Goal: Task Accomplishment & Management: Manage account settings

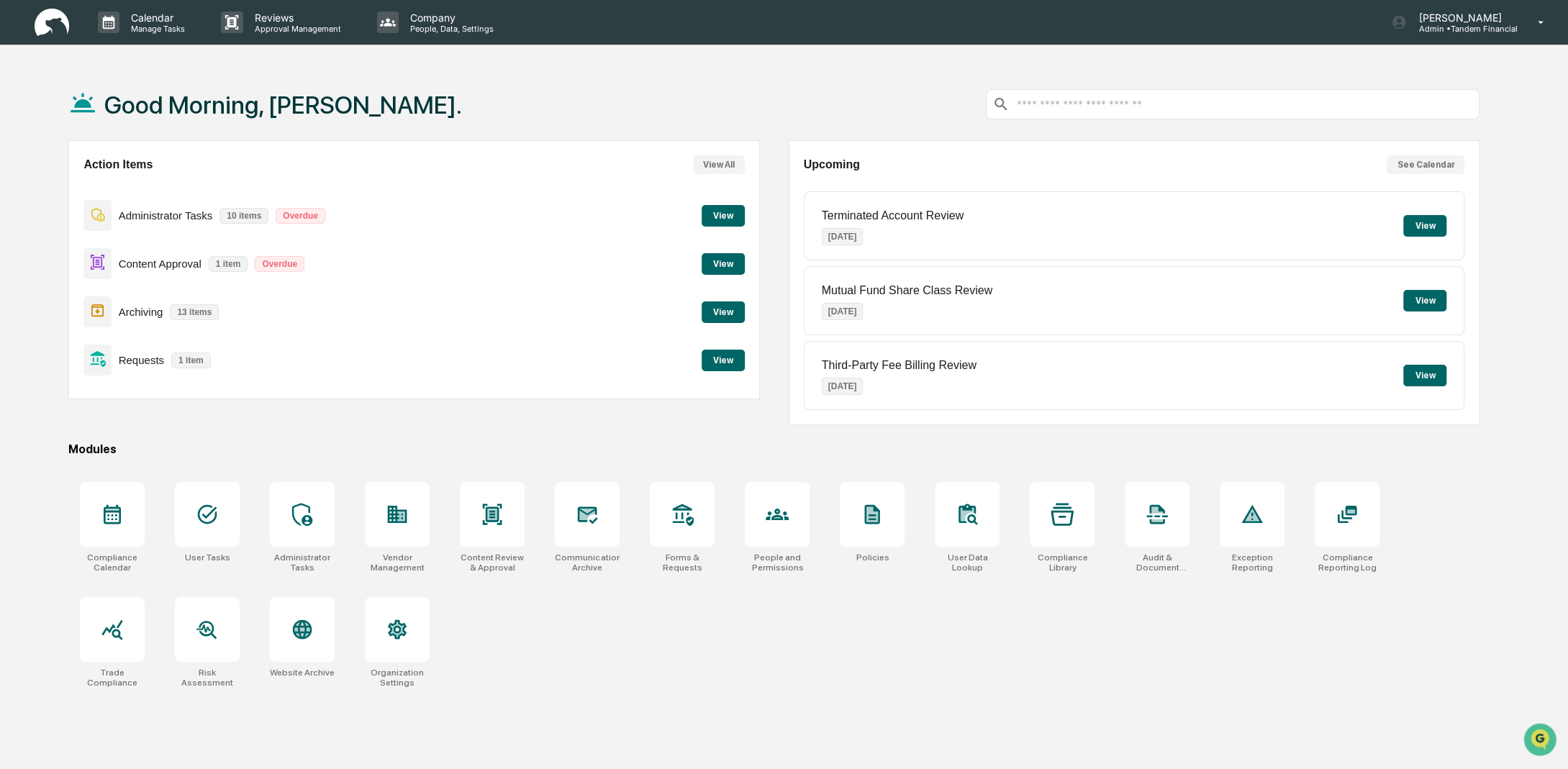
click at [720, 362] on button "View" at bounding box center [723, 361] width 43 height 22
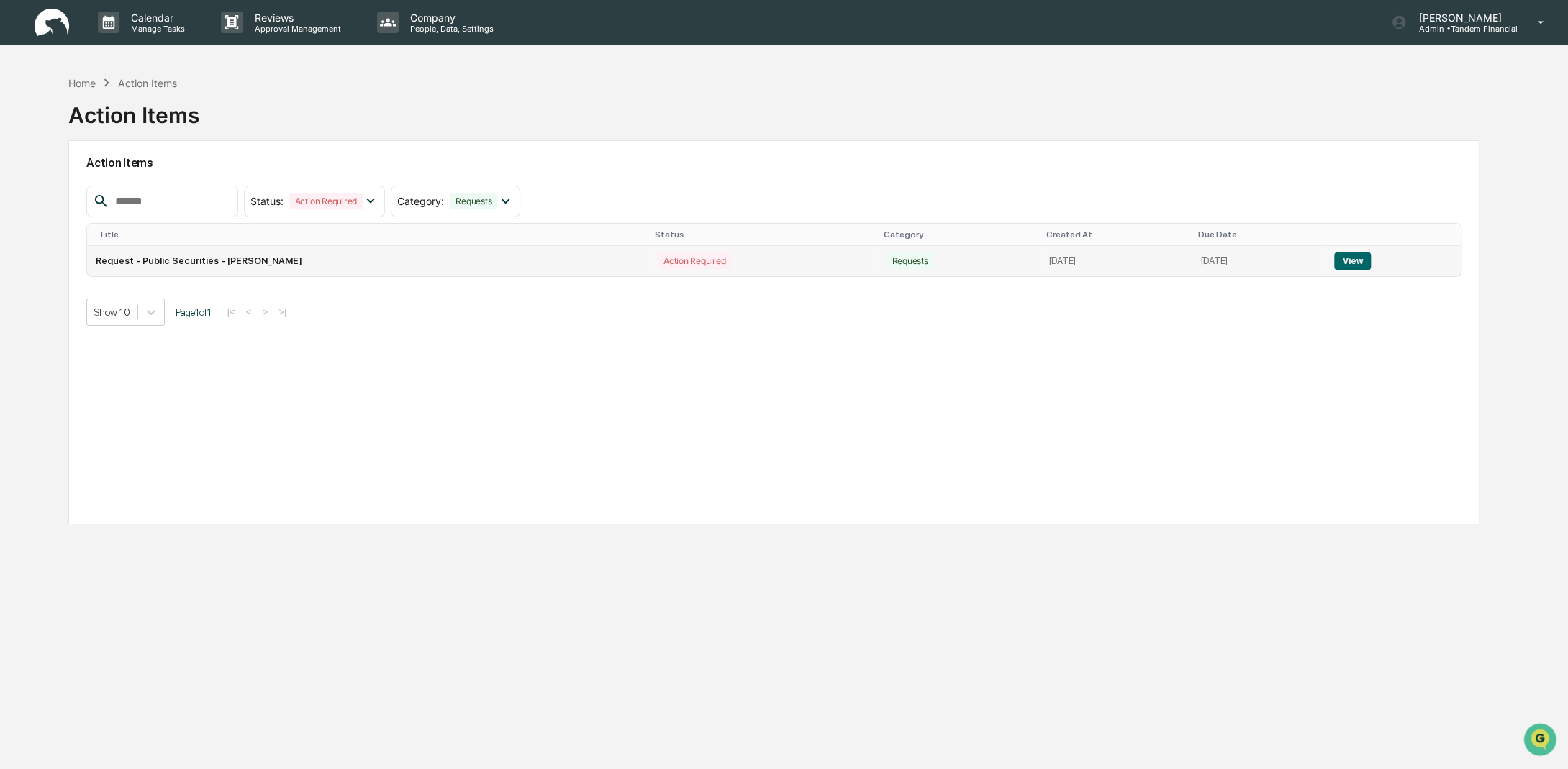
click at [1362, 265] on button "View" at bounding box center [1352, 261] width 36 height 19
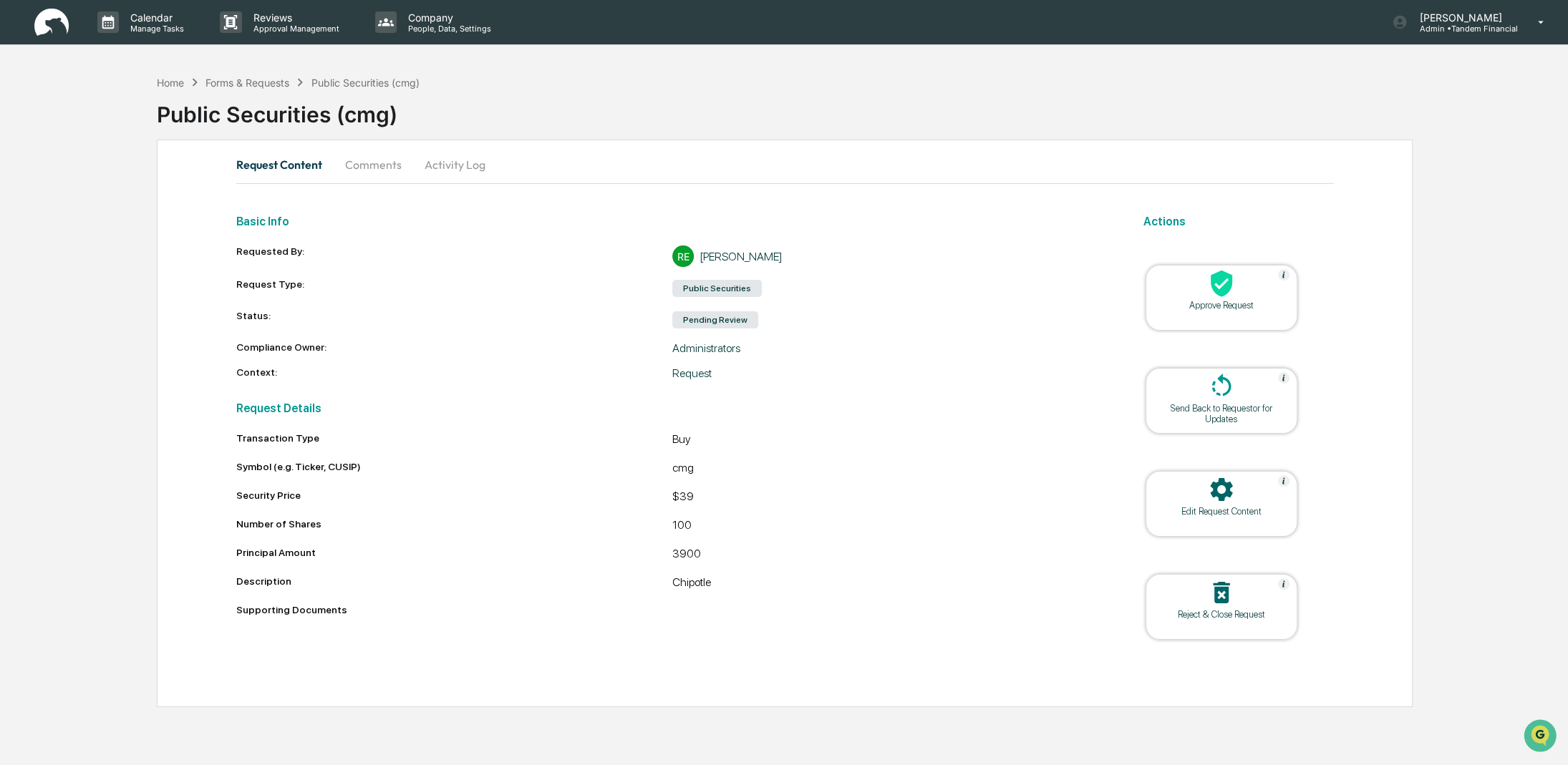
click at [1208, 296] on icon at bounding box center [1221, 283] width 29 height 29
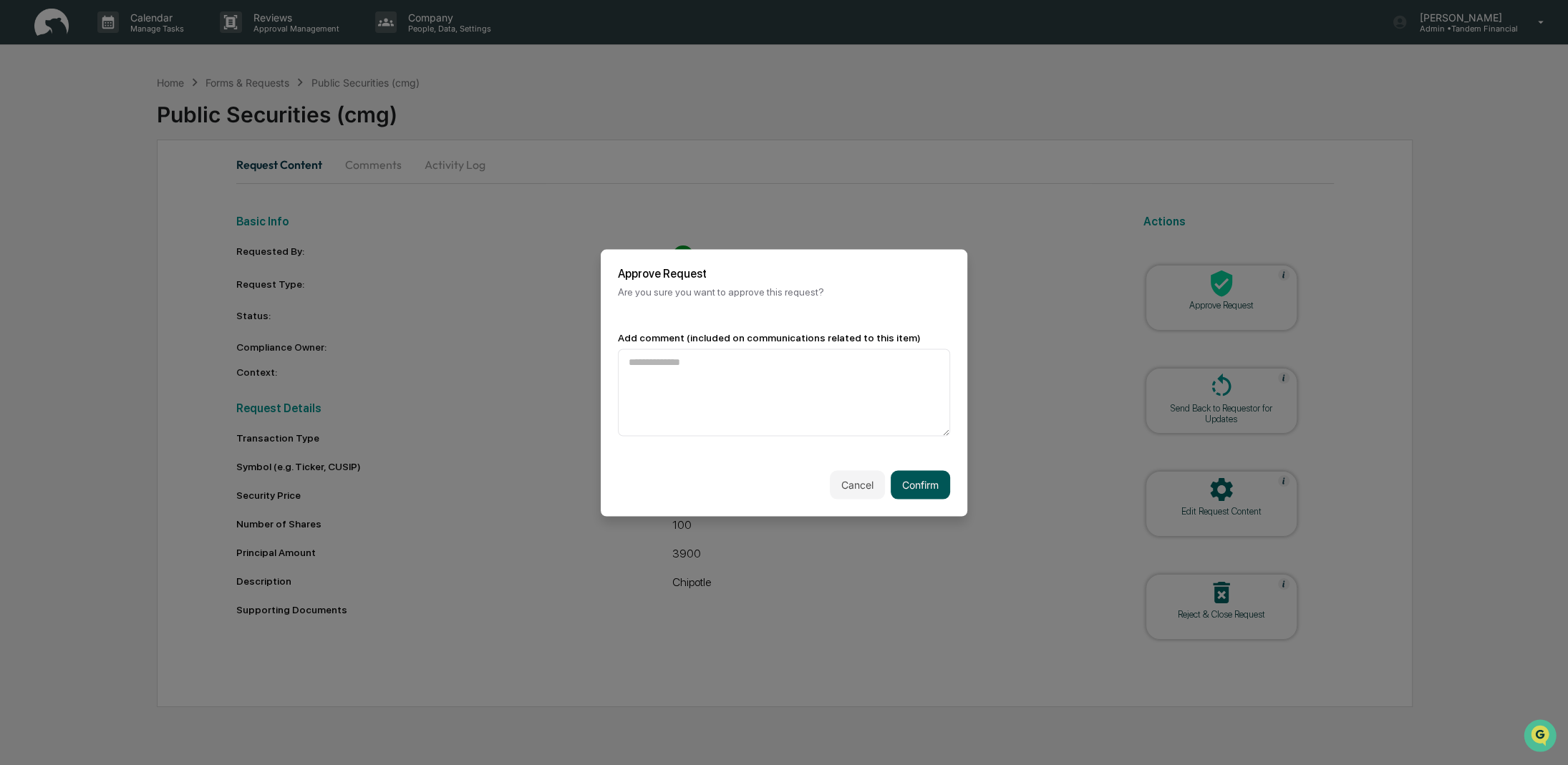
click at [937, 486] on button "Confirm" at bounding box center [920, 484] width 59 height 29
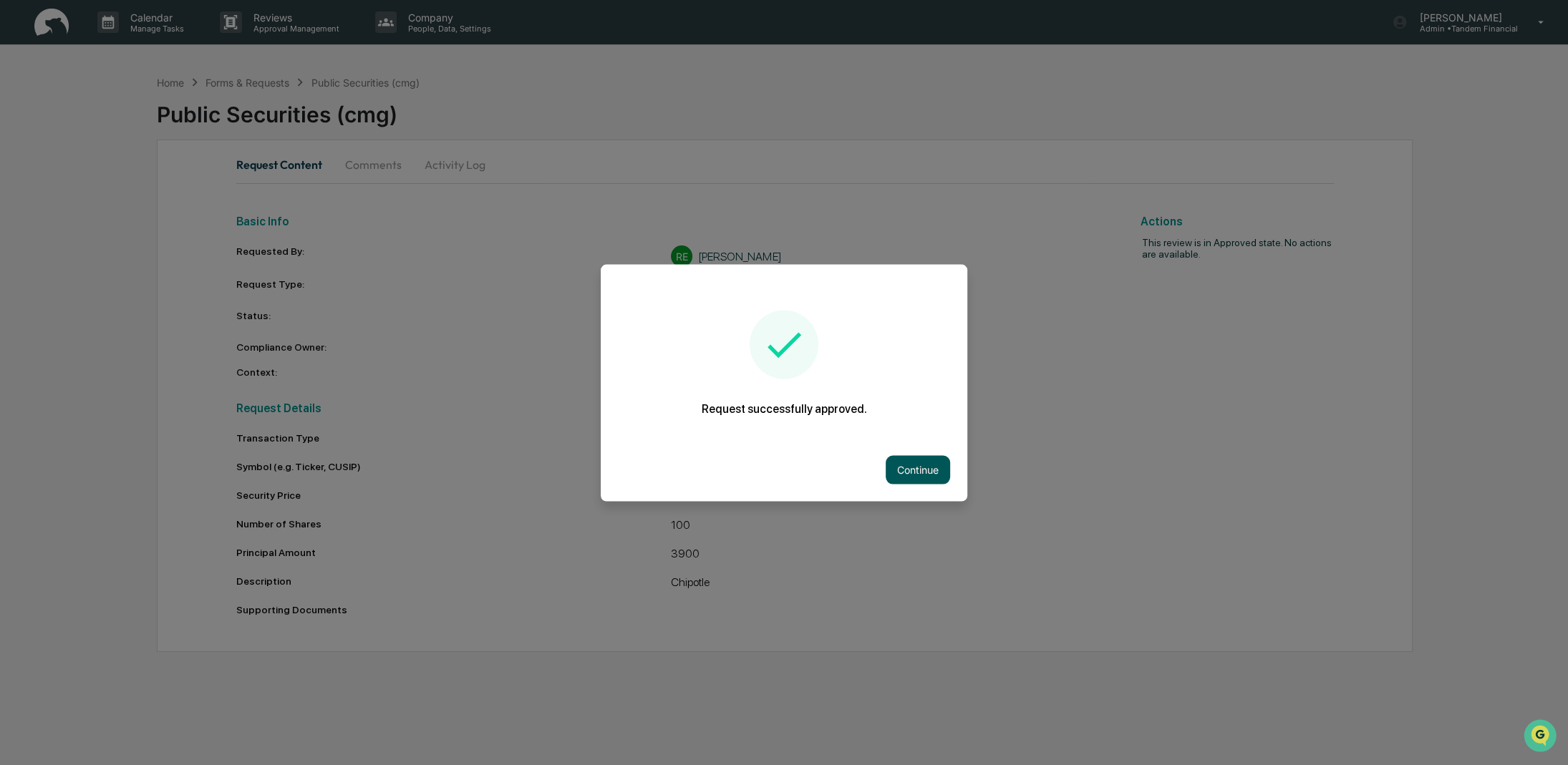
click at [922, 478] on button "Continue" at bounding box center [918, 469] width 65 height 29
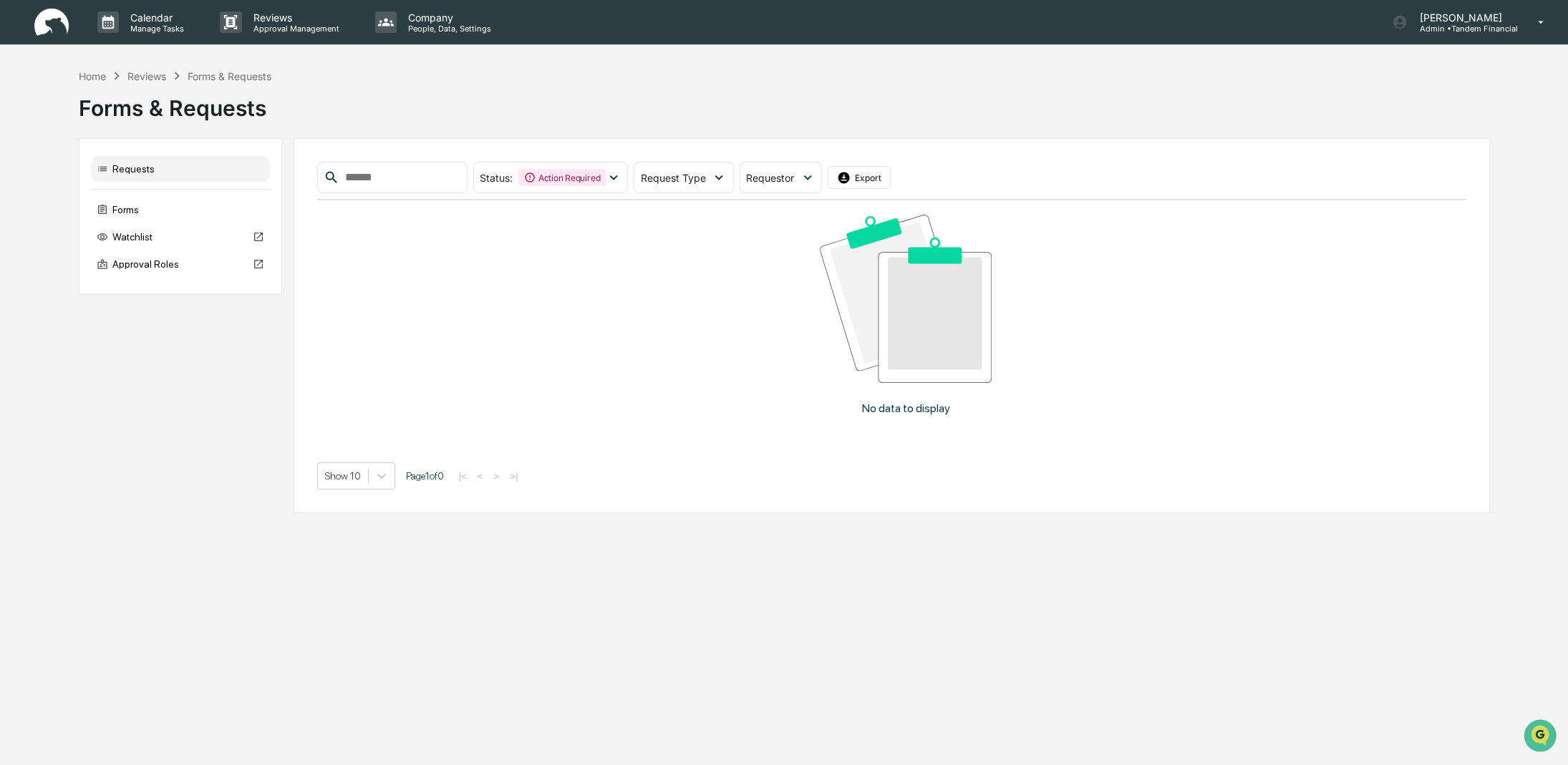
click at [580, 107] on div "Forms & Requests" at bounding box center [784, 102] width 1411 height 37
click at [96, 78] on div "Home" at bounding box center [92, 76] width 27 height 12
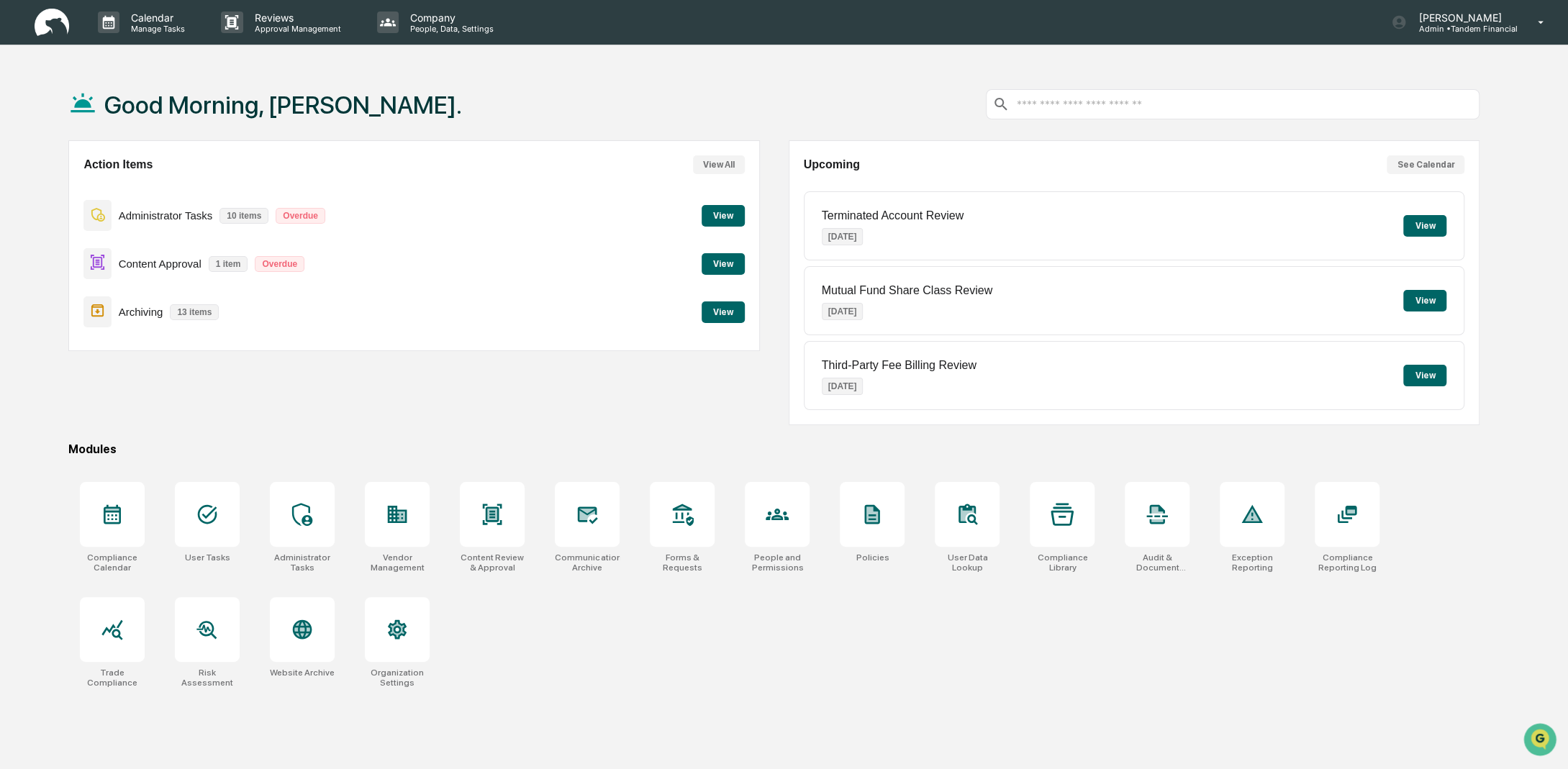
click at [722, 268] on button "View" at bounding box center [723, 264] width 43 height 22
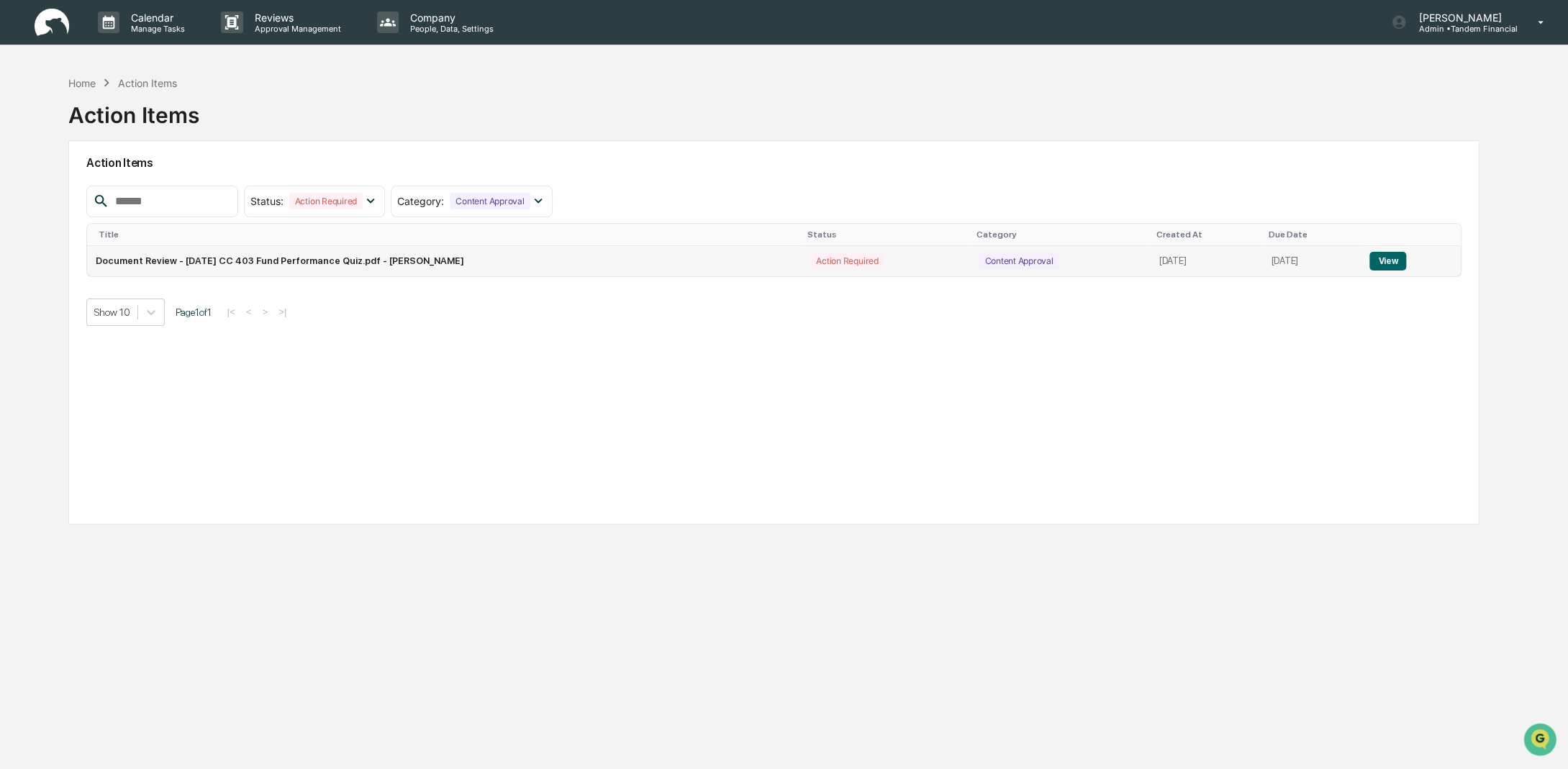
click at [1394, 256] on button "View" at bounding box center [1387, 261] width 36 height 19
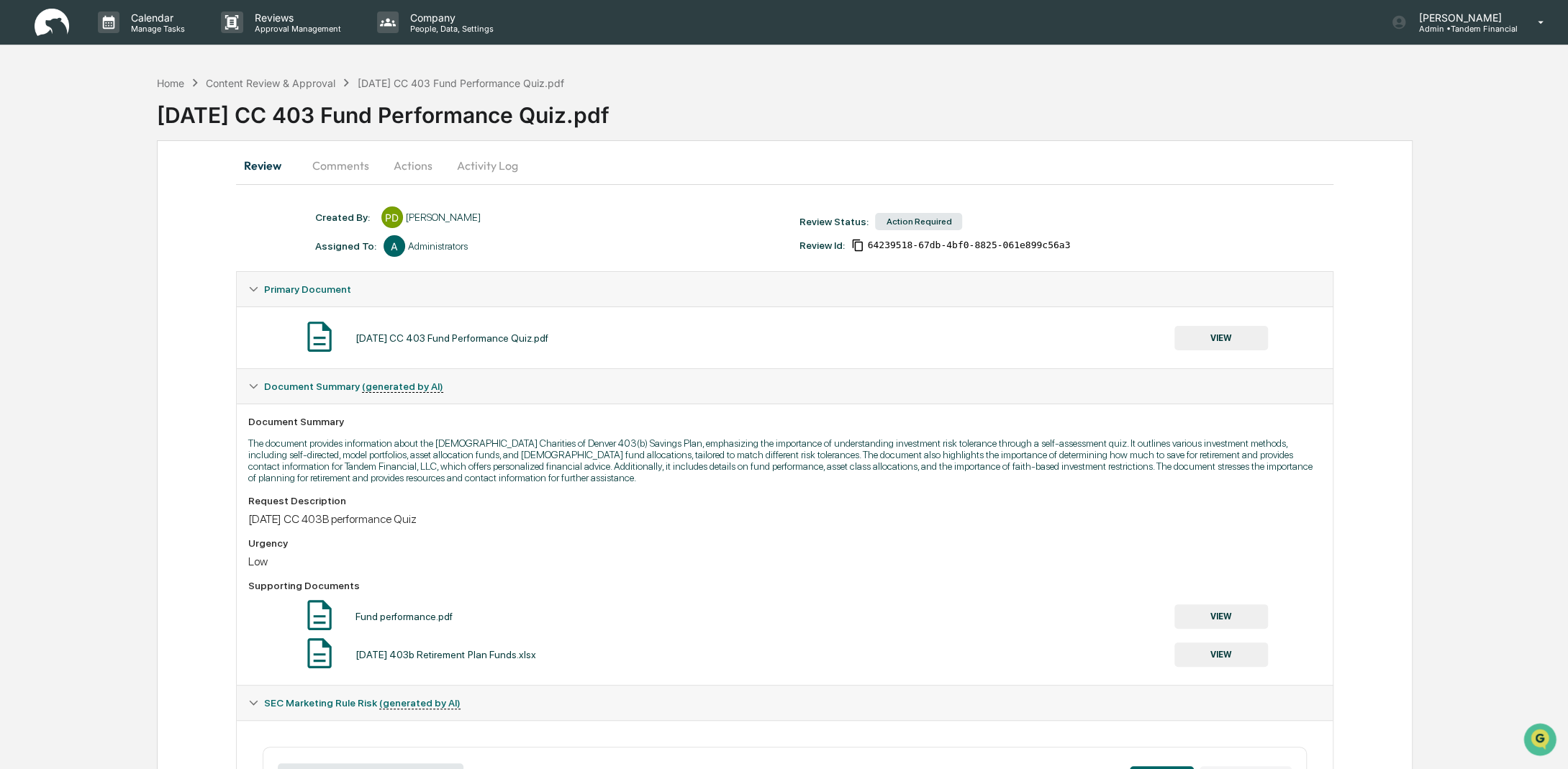
click at [401, 167] on button "Actions" at bounding box center [413, 165] width 65 height 35
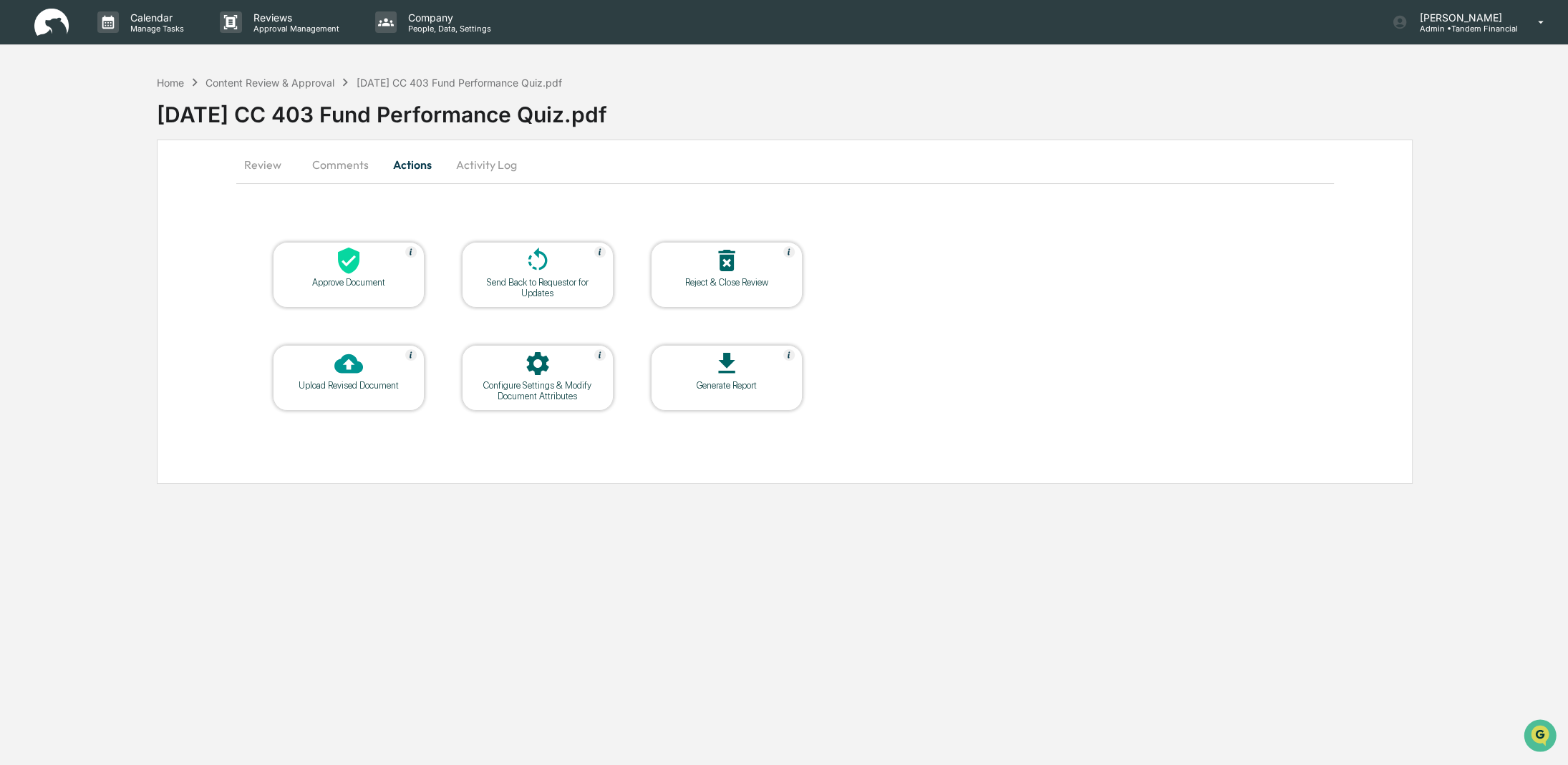
click at [346, 253] on icon at bounding box center [349, 260] width 22 height 26
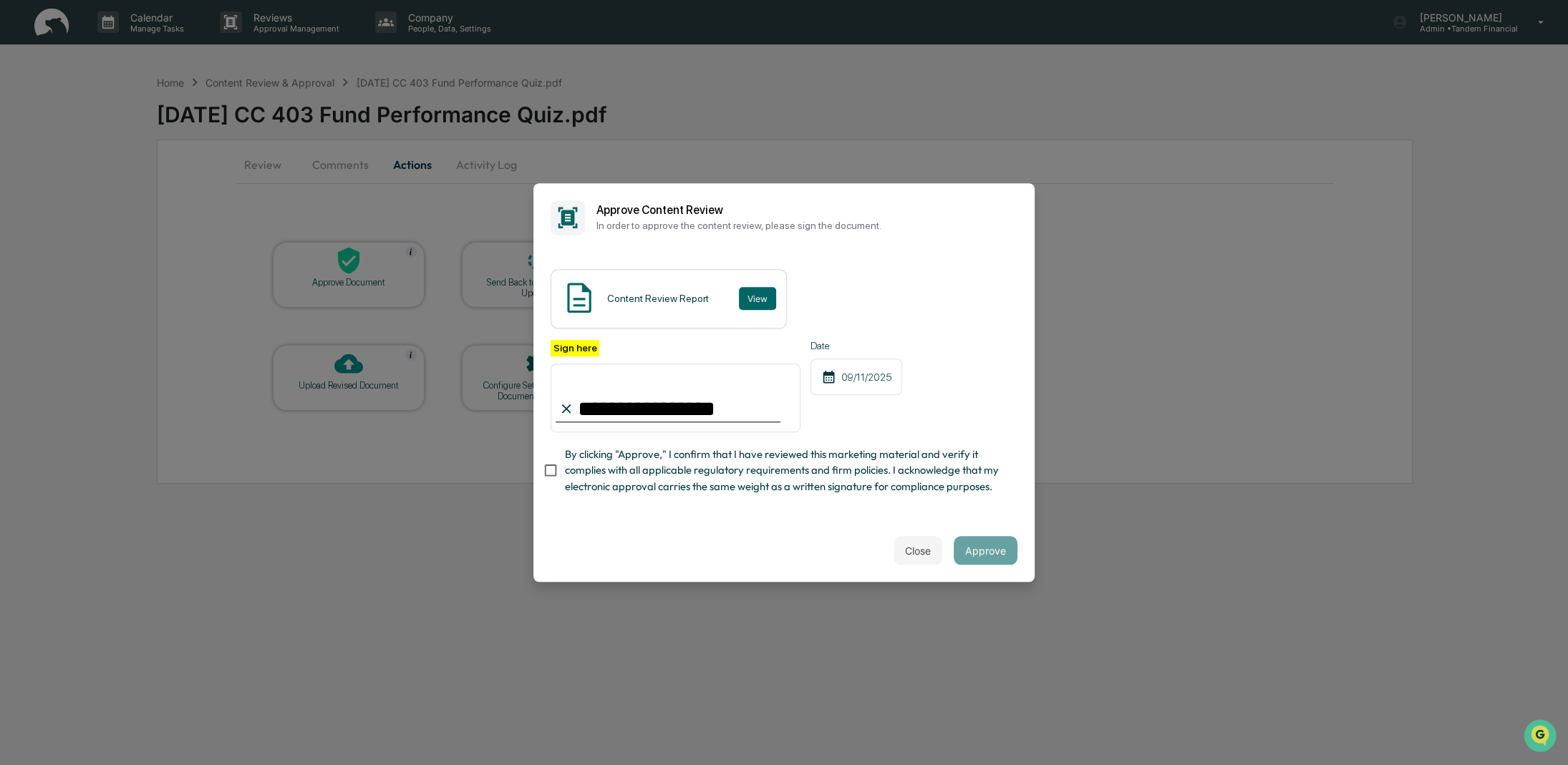
type input "**********"
click at [982, 545] on button "Approve" at bounding box center [985, 550] width 64 height 29
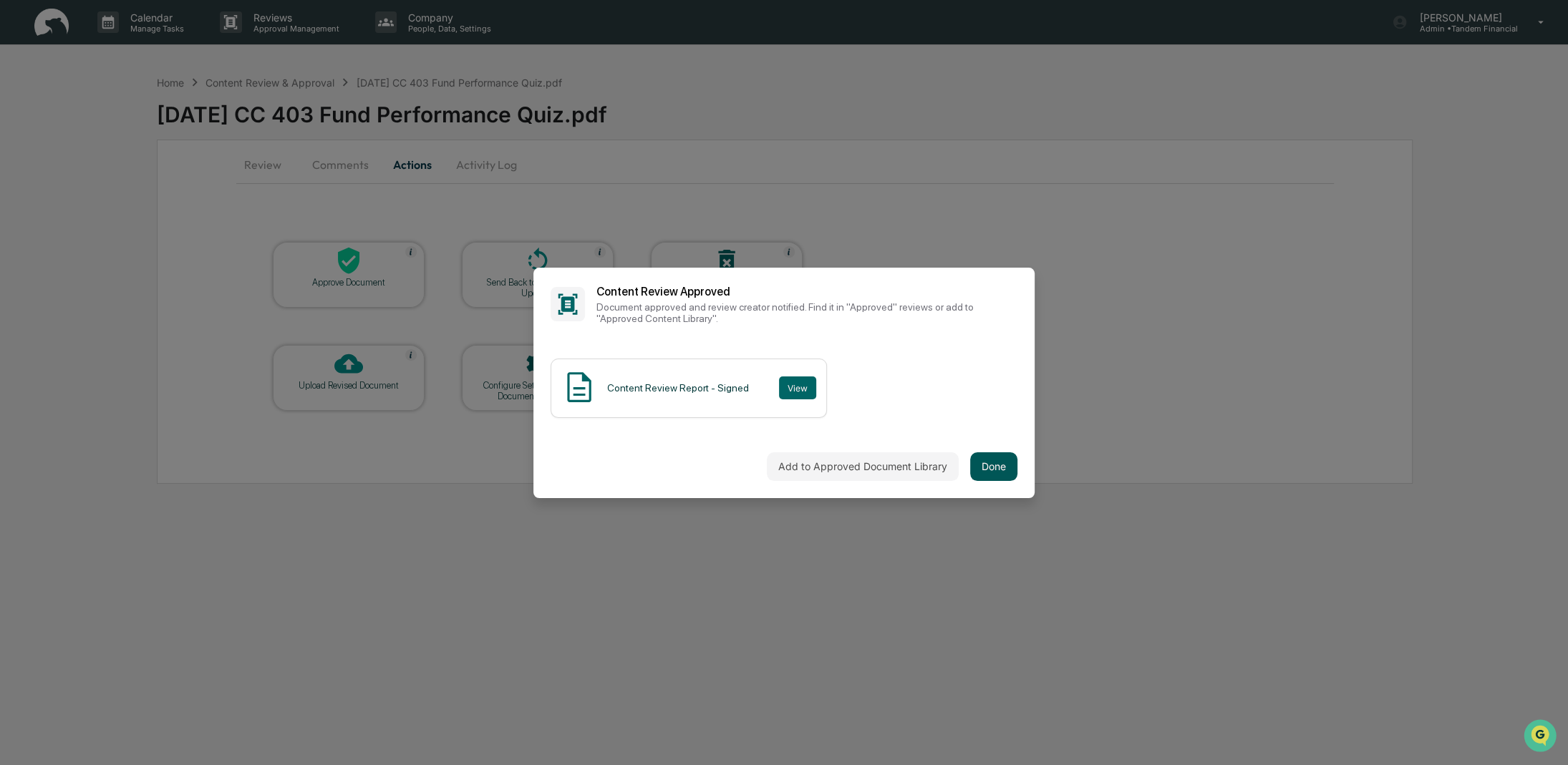
click at [996, 471] on button "Done" at bounding box center [993, 466] width 47 height 29
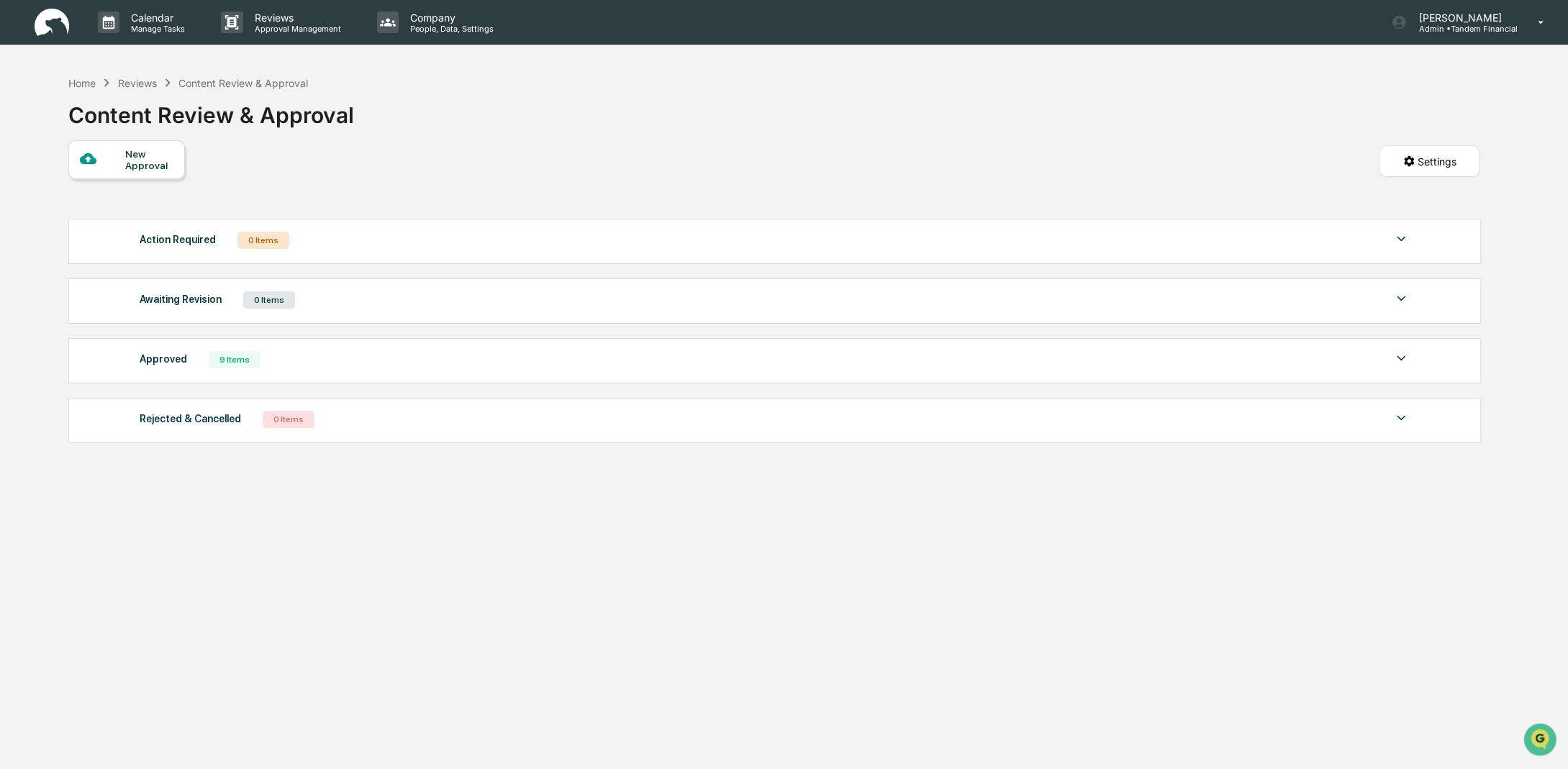
click at [571, 150] on div "New Approval Settings" at bounding box center [774, 176] width 1411 height 71
click at [136, 77] on div "Reviews" at bounding box center [137, 83] width 39 height 12
click at [82, 82] on div "Home" at bounding box center [81, 83] width 27 height 12
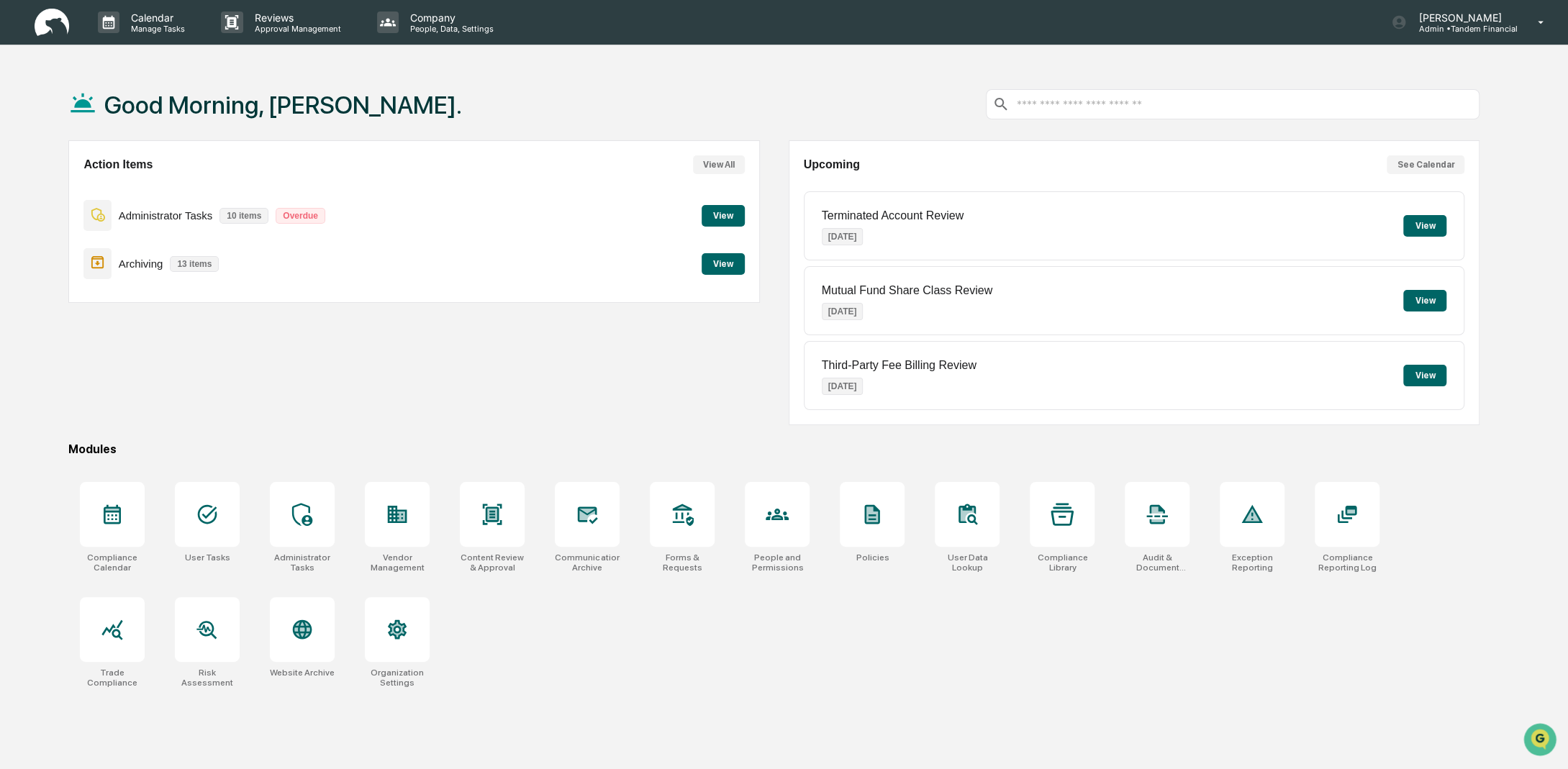
click at [655, 61] on div "Calendar Manage Tasks Reviews Approval Management Company People, Data, Setting…" at bounding box center [784, 419] width 1568 height 838
click at [605, 421] on div "Action Items View All Administrator Tasks 10 items Overdue View Archiving 13 it…" at bounding box center [413, 283] width 691 height 285
click at [768, 313] on div "Action Items View All Administrator Tasks 10 items Overdue View Archiving 13 it…" at bounding box center [774, 283] width 1411 height 285
